Goal: Task Accomplishment & Management: Use online tool/utility

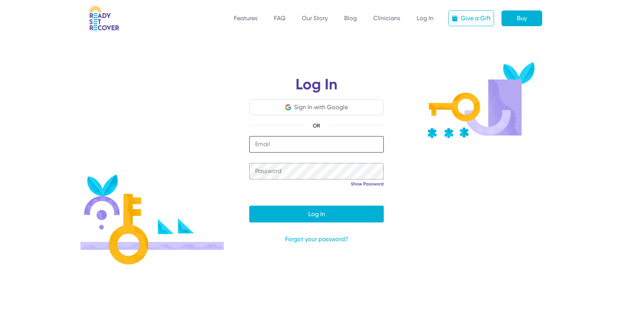
click at [263, 146] on input "email" at bounding box center [316, 144] width 134 height 16
type input "**********"
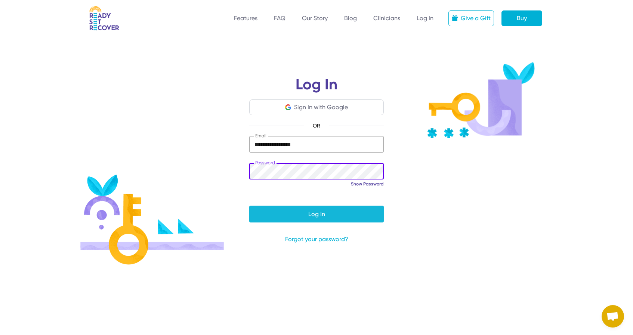
click at [284, 213] on span "submit" at bounding box center [316, 214] width 134 height 18
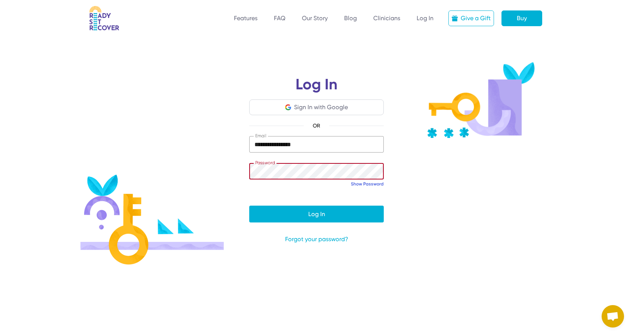
click at [366, 181] on link "Show Password" at bounding box center [367, 184] width 33 height 6
click at [366, 183] on link "Hide Password" at bounding box center [367, 184] width 31 height 6
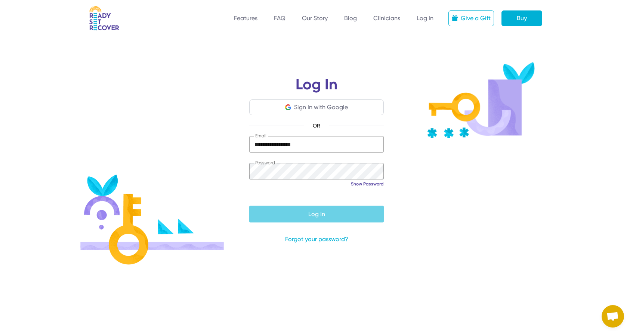
click at [293, 211] on span "submit" at bounding box center [316, 214] width 134 height 18
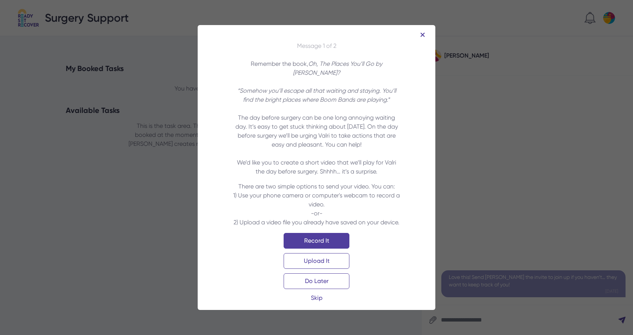
click at [311, 255] on div "Upload It" at bounding box center [316, 261] width 66 height 16
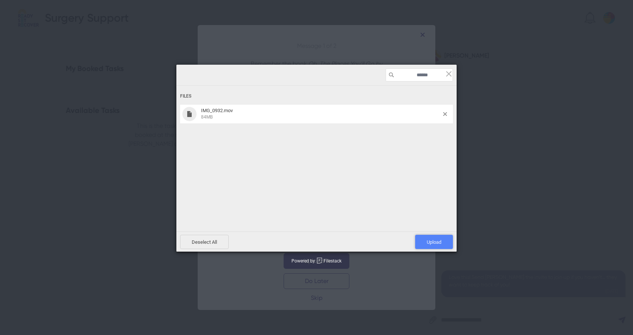
click at [435, 241] on span "Upload 1" at bounding box center [433, 242] width 15 height 6
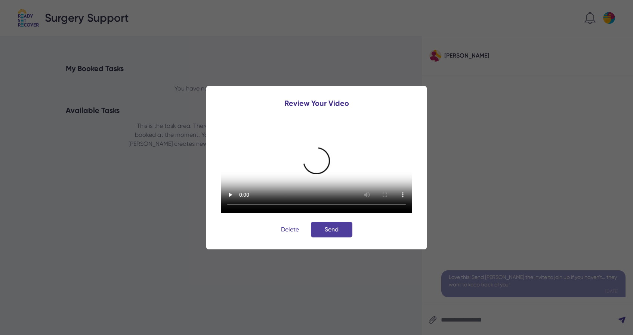
click at [319, 212] on video "Your browser does not support HTML video." at bounding box center [316, 164] width 190 height 95
